Goal: Navigation & Orientation: Locate item on page

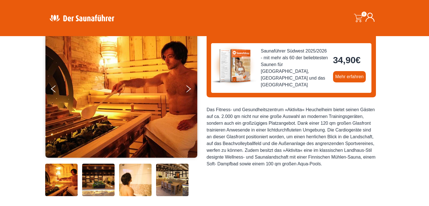
scroll to position [85, 0]
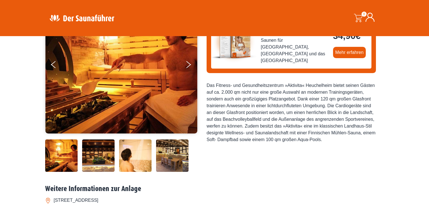
click at [184, 65] on img at bounding box center [121, 64] width 152 height 138
click at [191, 65] on button "Next" at bounding box center [192, 66] width 14 height 14
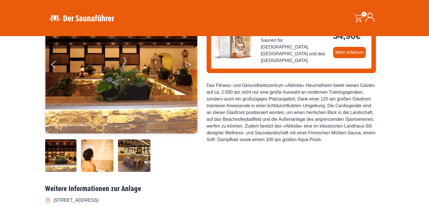
click at [191, 65] on button "Next" at bounding box center [192, 66] width 14 height 14
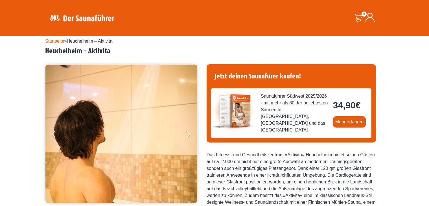
scroll to position [28, 0]
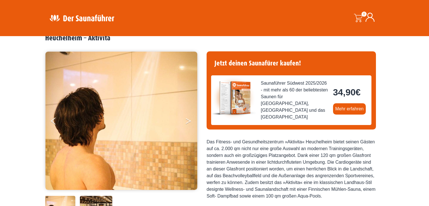
click at [186, 122] on button "Next" at bounding box center [192, 122] width 14 height 14
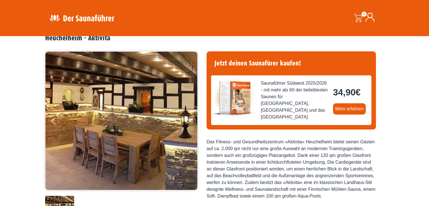
click at [186, 122] on button "Next" at bounding box center [192, 122] width 14 height 14
click at [187, 120] on button "Next" at bounding box center [192, 122] width 14 height 14
click at [189, 123] on button "Next" at bounding box center [192, 122] width 14 height 14
click at [189, 120] on icon "Next" at bounding box center [188, 119] width 5 height 3
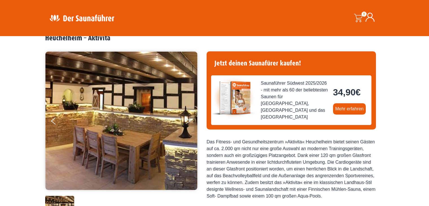
click at [188, 121] on button "Next" at bounding box center [192, 122] width 14 height 14
click at [59, 121] on button "Previous" at bounding box center [58, 122] width 14 height 14
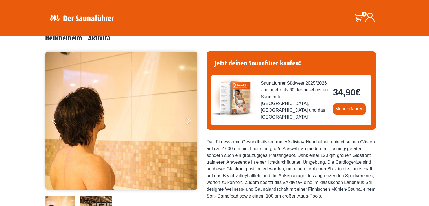
click at [56, 120] on button "Previous" at bounding box center [58, 122] width 14 height 14
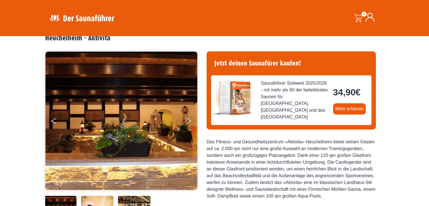
click at [56, 120] on button "Previous" at bounding box center [58, 122] width 14 height 14
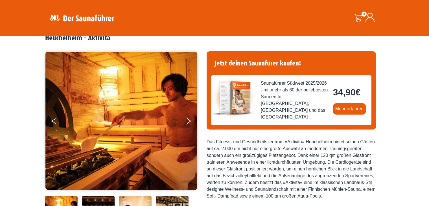
click at [56, 120] on button "Previous" at bounding box center [58, 122] width 14 height 14
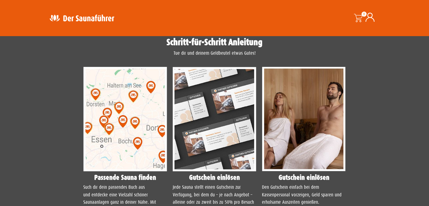
scroll to position [424, 0]
